Goal: Find contact information: Find contact information

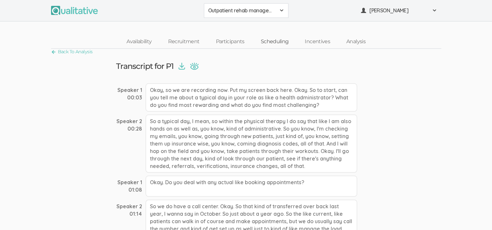
click at [272, 42] on link "Scheduling" at bounding box center [275, 42] width 44 height 14
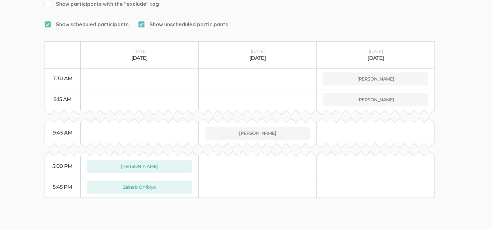
scroll to position [120, 0]
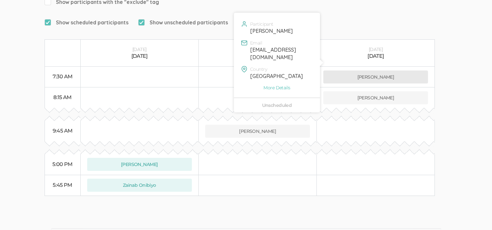
click at [361, 71] on button "[PERSON_NAME]" at bounding box center [375, 77] width 105 height 13
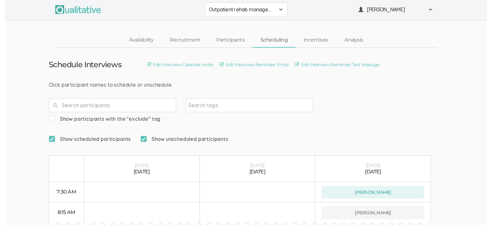
scroll to position [0, 0]
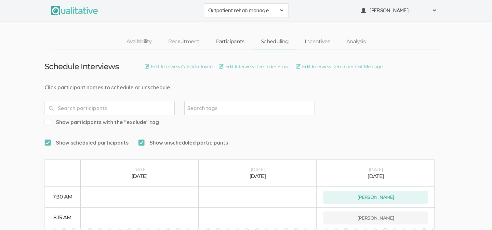
click at [230, 44] on link "Participants" at bounding box center [229, 42] width 45 height 14
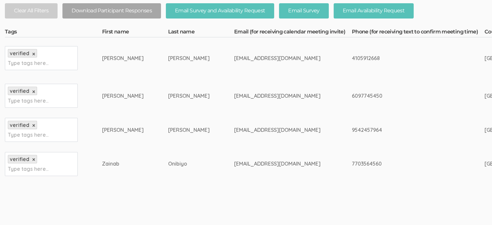
scroll to position [159, 0]
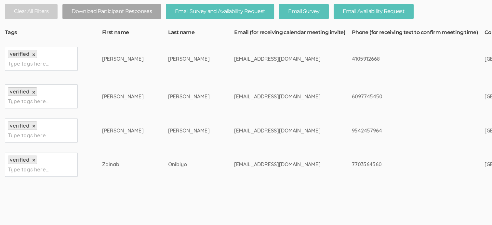
drag, startPoint x: 256, startPoint y: 58, endPoint x: 182, endPoint y: 58, distance: 73.8
click at [234, 58] on div "[EMAIL_ADDRESS][DOMAIN_NAME]" at bounding box center [280, 58] width 93 height 7
copy div "[EMAIL_ADDRESS][DOMAIN_NAME]"
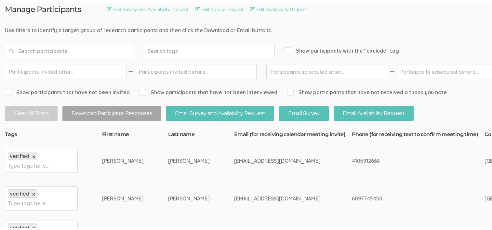
scroll to position [0, 0]
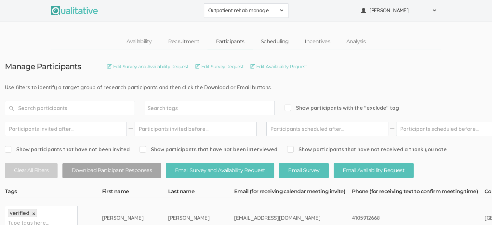
click at [277, 39] on link "Scheduling" at bounding box center [275, 42] width 44 height 14
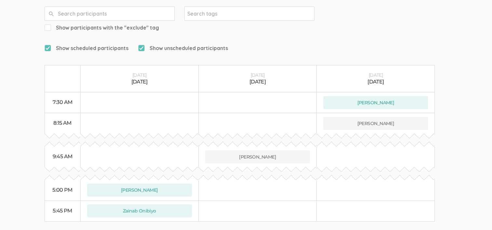
scroll to position [95, 0]
